Goal: Find specific page/section: Find specific page/section

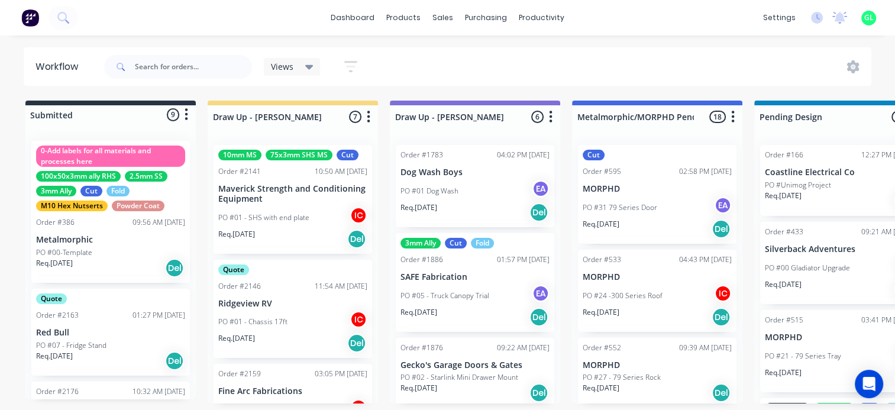
scroll to position [574, 0]
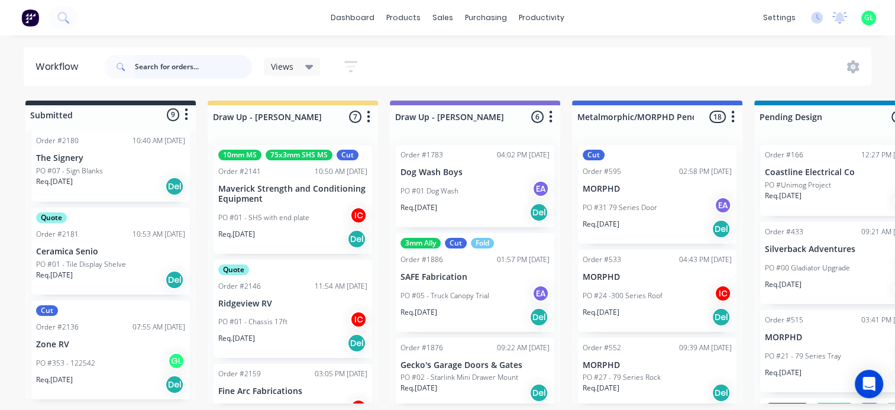
click at [177, 72] on input "text" at bounding box center [193, 67] width 117 height 24
type input "alu eng"
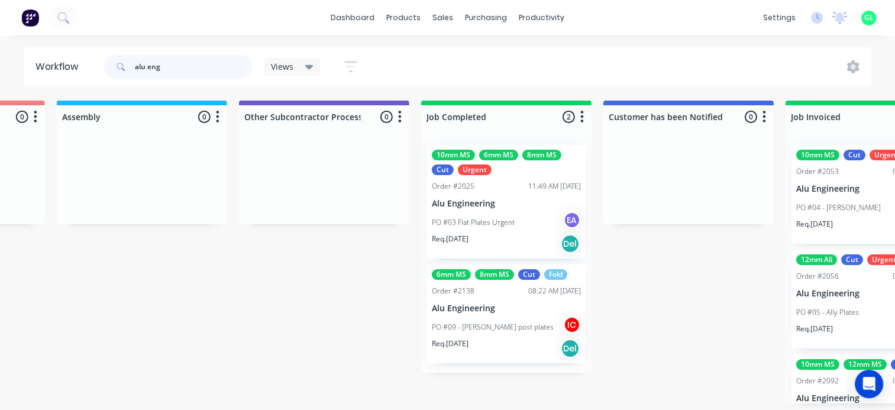
scroll to position [0, 3431]
click at [493, 334] on div "PO #09 - [PERSON_NAME] post plates IC" at bounding box center [505, 327] width 149 height 22
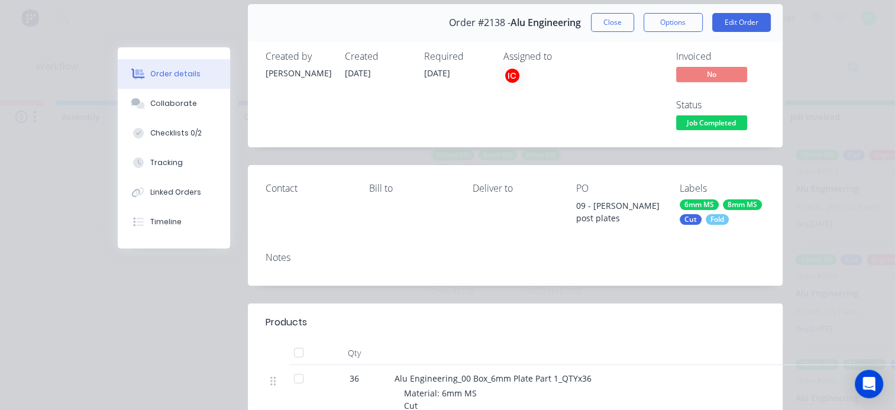
scroll to position [0, 0]
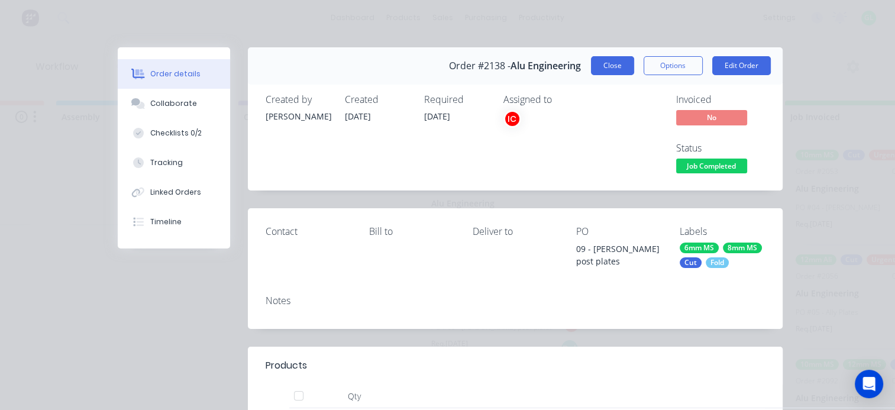
click at [601, 68] on button "Close" at bounding box center [612, 65] width 43 height 19
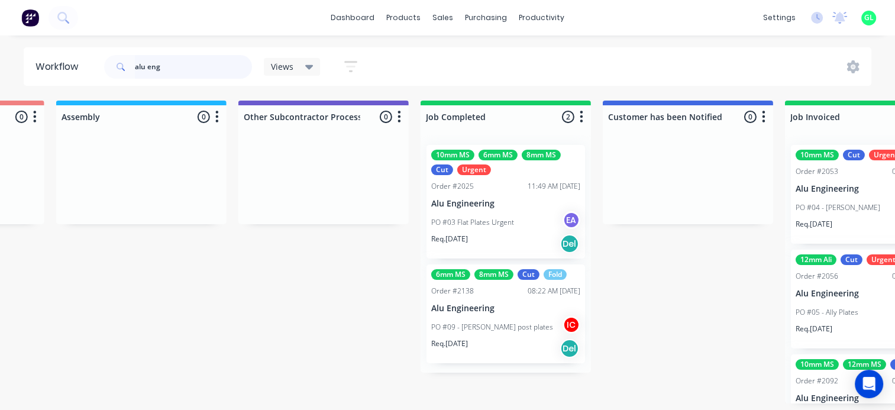
drag, startPoint x: 176, startPoint y: 68, endPoint x: 111, endPoint y: 64, distance: 64.6
click at [112, 64] on div "alu eng" at bounding box center [178, 67] width 148 height 24
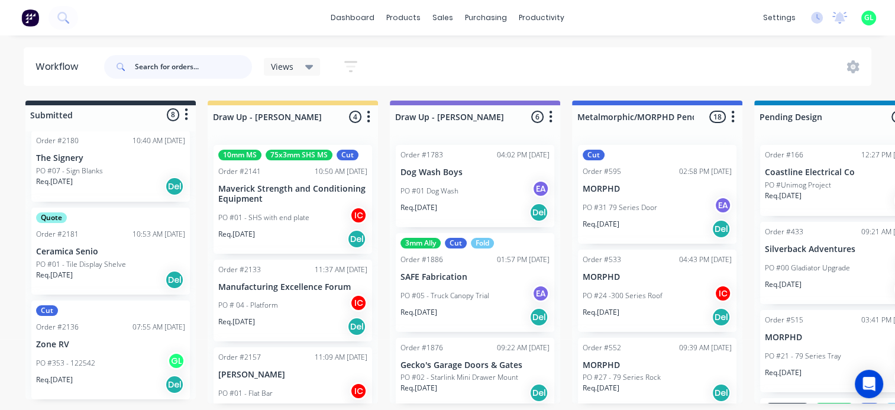
scroll to position [2, 0]
click at [109, 364] on div "PO #353 - 122542 GL" at bounding box center [110, 363] width 149 height 22
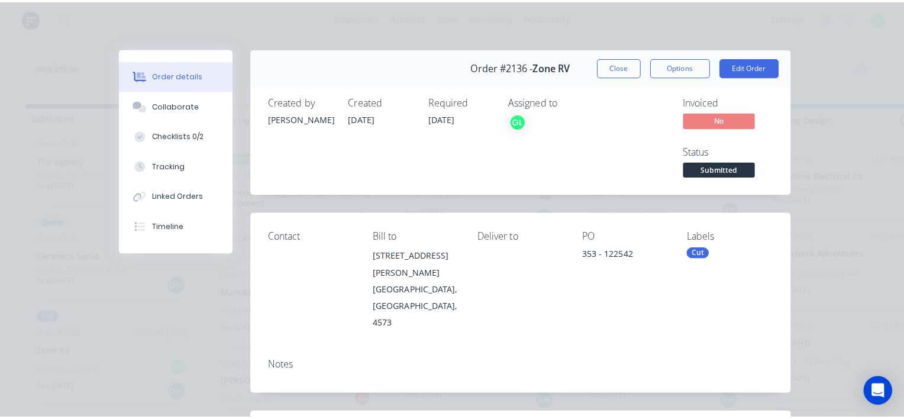
scroll to position [0, 0]
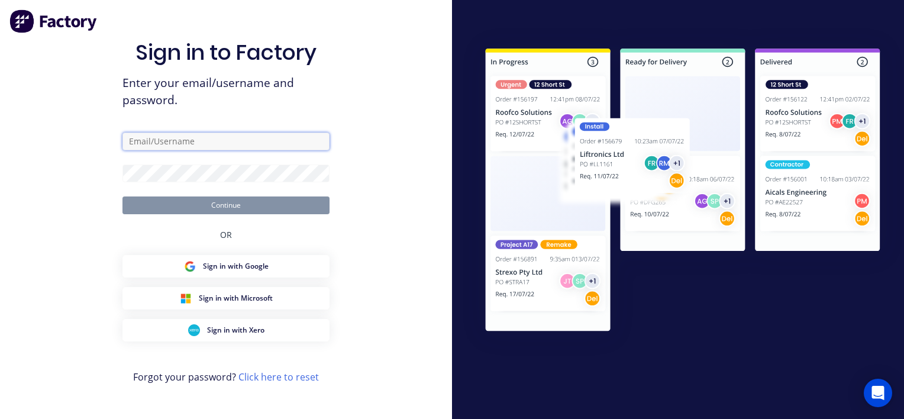
type input "[EMAIL_ADDRESS][DOMAIN_NAME]"
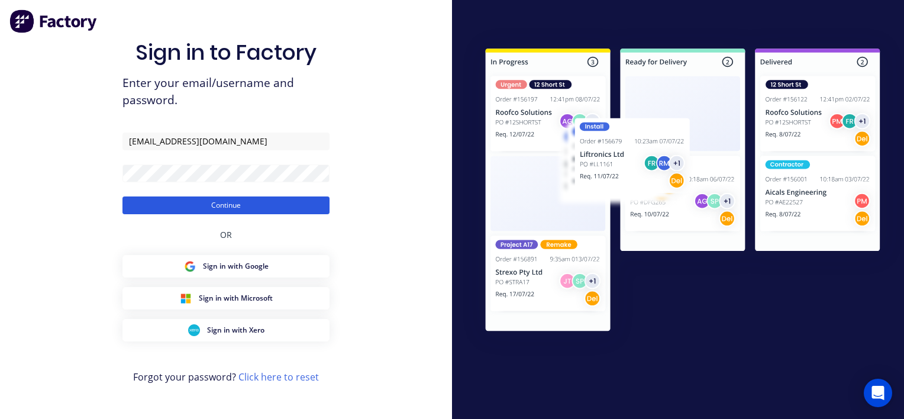
click at [226, 206] on button "Continue" at bounding box center [225, 205] width 207 height 18
